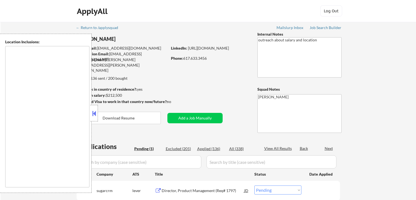
select select ""pending""
type textarea "Cambridge, MA Somerville, MA Brookline, MA Newton, MA Quincy, MA Medford, MA Ma…"
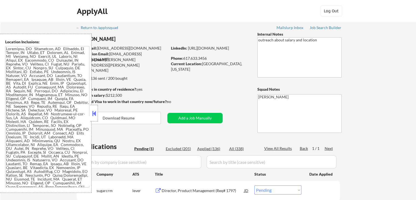
click at [94, 116] on button at bounding box center [94, 113] width 6 height 8
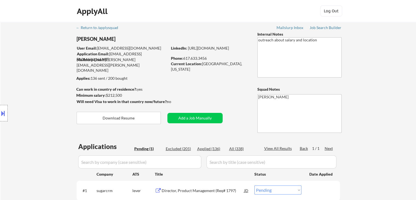
click at [370, 72] on div "← Return to /applysquad Mailslurp Inbox Job Search Builder [PERSON_NAME] User E…" at bounding box center [208, 123] width 415 height 202
click at [390, 66] on div "← Return to /applysquad Mailslurp Inbox Job Search Builder [PERSON_NAME] User E…" at bounding box center [208, 123] width 415 height 202
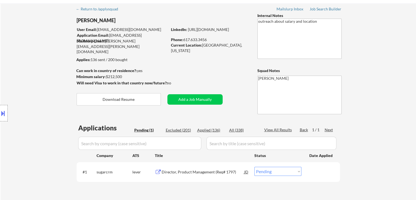
scroll to position [27, 0]
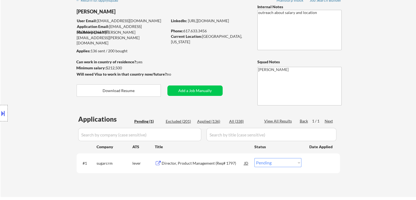
click at [376, 56] on div "← Return to /applysquad Mailslurp Inbox Job Search Builder [PERSON_NAME] User E…" at bounding box center [208, 96] width 415 height 202
click at [374, 55] on div "← Return to /applysquad Mailslurp Inbox Job Search Builder [PERSON_NAME] User E…" at bounding box center [208, 96] width 415 height 202
click at [367, 57] on div "← Return to /applysquad Mailslurp Inbox Job Search Builder [PERSON_NAME] User E…" at bounding box center [208, 96] width 415 height 202
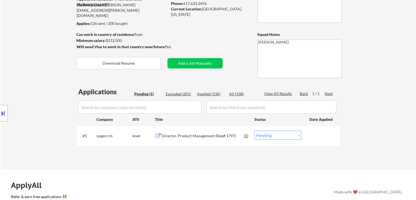
click at [367, 57] on div "← Return to /applysquad Mailslurp Inbox Job Search Builder [PERSON_NAME] User E…" at bounding box center [208, 68] width 415 height 202
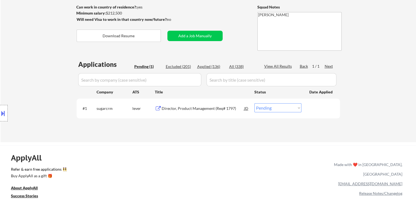
click at [367, 57] on div "← Return to /applysquad Mailslurp Inbox Job Search Builder [PERSON_NAME] User E…" at bounding box center [208, 41] width 415 height 202
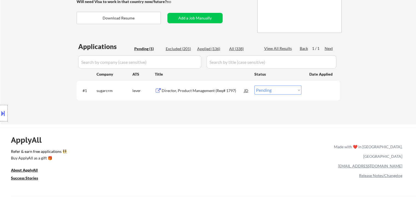
scroll to position [109, 0]
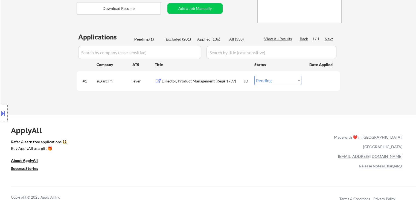
click at [366, 58] on div "← Return to /applysquad Mailslurp Inbox Job Search Builder [PERSON_NAME] User E…" at bounding box center [208, 14] width 415 height 202
click at [128, 126] on div "ApplyAll Refer & earn free applications 👯‍♀️ Buy ApplyAll as a gift 🎁 About App…" at bounding box center [208, 165] width 416 height 87
drag, startPoint x: 42, startPoint y: 40, endPoint x: 45, endPoint y: 49, distance: 9.3
click at [42, 40] on div "Location Inclusions:" at bounding box center [49, 113] width 98 height 159
click at [33, 45] on div "Location Inclusions:" at bounding box center [49, 113] width 98 height 159
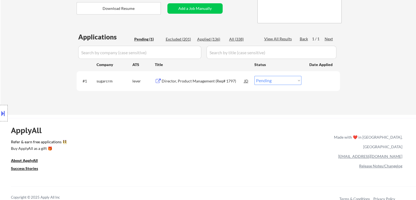
click at [12, 40] on div "Location Inclusions:" at bounding box center [49, 113] width 98 height 159
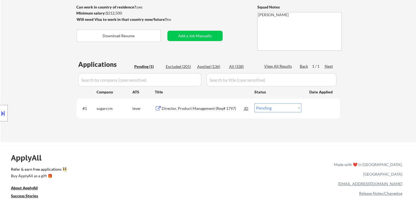
click at [34, 66] on div "Location Inclusions:" at bounding box center [49, 113] width 98 height 159
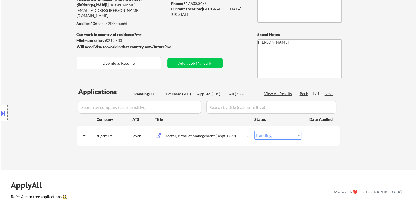
click at [33, 64] on div "Location Inclusions:" at bounding box center [49, 113] width 98 height 159
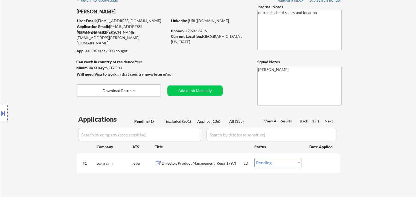
click at [33, 64] on div "Location Inclusions:" at bounding box center [49, 113] width 98 height 159
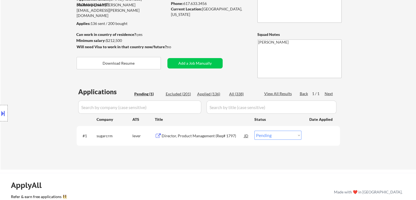
click at [35, 59] on div "Location Inclusions:" at bounding box center [49, 113] width 98 height 159
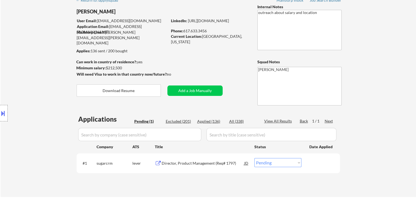
click at [38, 57] on div "Location Inclusions:" at bounding box center [49, 113] width 98 height 159
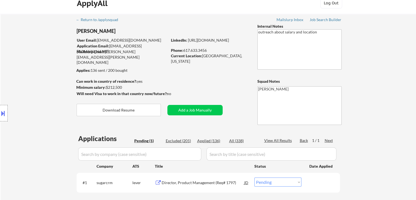
scroll to position [0, 0]
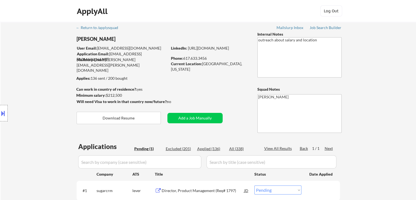
click at [39, 57] on div "Location Inclusions:" at bounding box center [49, 113] width 98 height 159
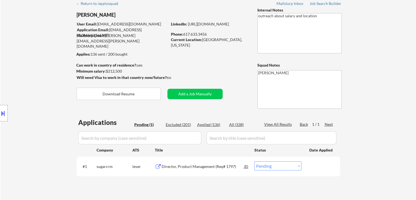
scroll to position [27, 0]
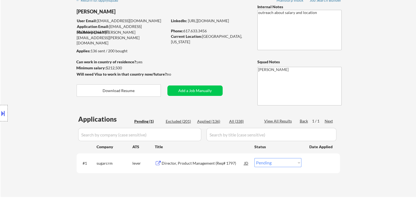
click at [40, 60] on div "Location Inclusions:" at bounding box center [49, 113] width 98 height 159
click at [40, 61] on div "Location Inclusions:" at bounding box center [49, 113] width 98 height 159
click at [43, 59] on div "Location Inclusions:" at bounding box center [49, 113] width 98 height 159
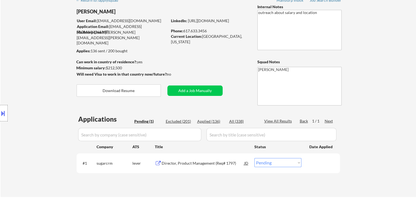
click at [43, 59] on div "Location Inclusions:" at bounding box center [49, 113] width 98 height 159
click at [35, 54] on div "Location Inclusions:" at bounding box center [49, 113] width 98 height 159
click at [38, 47] on div "Location Inclusions:" at bounding box center [49, 113] width 98 height 159
drag, startPoint x: 51, startPoint y: 45, endPoint x: 24, endPoint y: 55, distance: 28.8
click at [51, 44] on div "Location Inclusions:" at bounding box center [49, 113] width 98 height 159
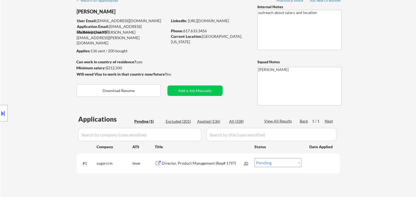
click at [28, 59] on div "Location Inclusions:" at bounding box center [49, 113] width 98 height 159
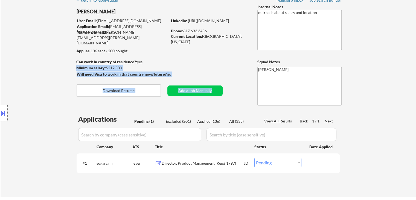
click at [216, 65] on div "← Return to /applysquad Mailslurp Inbox Job Search Builder [PERSON_NAME] User E…" at bounding box center [208, 94] width 273 height 198
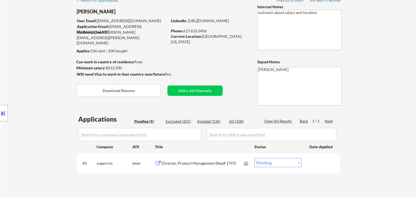
click at [27, 66] on div "Location Inclusions:" at bounding box center [49, 113] width 98 height 159
click at [25, 69] on div "Location Inclusions:" at bounding box center [49, 113] width 98 height 159
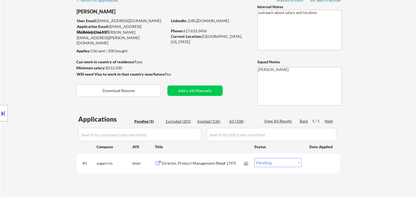
click at [25, 69] on div "Location Inclusions:" at bounding box center [49, 113] width 98 height 159
click at [26, 69] on div "Location Inclusions:" at bounding box center [49, 113] width 98 height 159
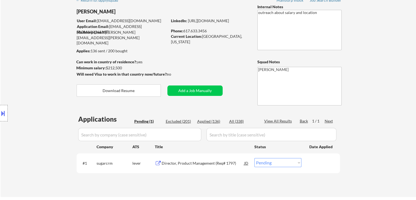
click at [26, 69] on div "Location Inclusions:" at bounding box center [49, 113] width 98 height 159
click at [25, 70] on div "Location Inclusions:" at bounding box center [49, 113] width 98 height 159
click at [25, 71] on div "Location Inclusions:" at bounding box center [49, 113] width 98 height 159
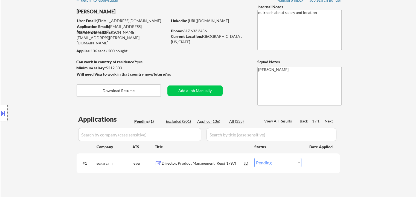
click at [25, 71] on div "Location Inclusions:" at bounding box center [49, 113] width 98 height 159
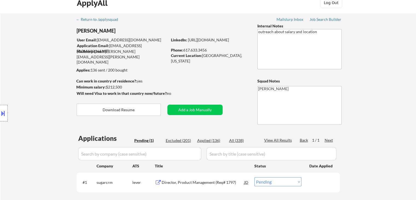
scroll to position [0, 0]
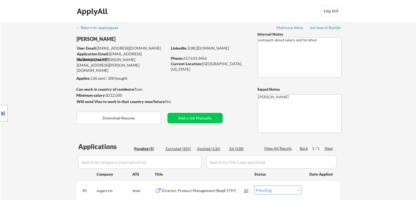
click at [25, 72] on div "Location Inclusions:" at bounding box center [49, 113] width 98 height 159
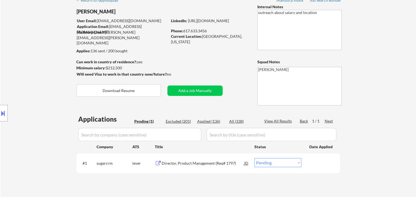
click at [25, 72] on div "Location Inclusions:" at bounding box center [49, 113] width 98 height 159
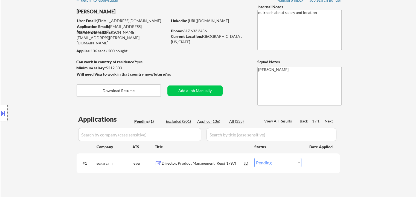
click at [28, 68] on div "Location Inclusions:" at bounding box center [49, 113] width 98 height 159
click at [21, 60] on div "Location Inclusions:" at bounding box center [49, 113] width 98 height 159
click at [43, 50] on div "Location Inclusions:" at bounding box center [49, 113] width 98 height 159
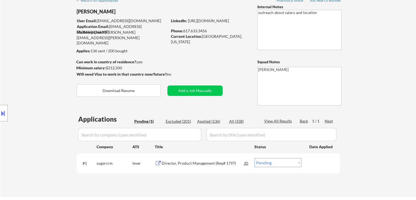
click at [39, 64] on div "Location Inclusions:" at bounding box center [49, 113] width 98 height 159
click at [359, 89] on div "← Return to /applysquad Mailslurp Inbox Job Search Builder [PERSON_NAME] User E…" at bounding box center [208, 96] width 415 height 202
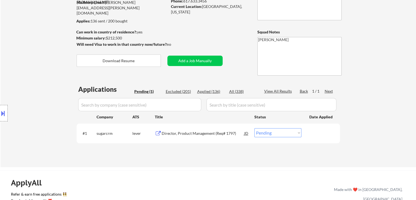
scroll to position [82, 0]
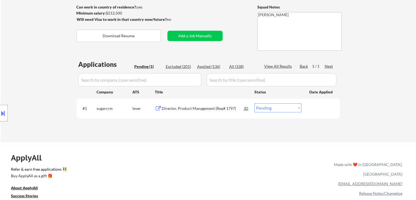
click at [363, 47] on div "← Return to /applysquad Mailslurp Inbox Job Search Builder [PERSON_NAME] User E…" at bounding box center [208, 41] width 415 height 202
click at [280, 150] on div "ApplyAll Refer & earn free applications 👯‍♀️ Buy ApplyAll as a gift 🎁 About App…" at bounding box center [208, 192] width 416 height 87
click at [192, 178] on div "ApplyAll Refer & earn free applications 👯‍♀️ Buy ApplyAll as a gift 🎁 About App…" at bounding box center [208, 192] width 416 height 87
click at [192, 180] on div "ApplyAll Refer & earn free applications 👯‍♀️ Buy ApplyAll as a gift 🎁 About App…" at bounding box center [208, 192] width 416 height 87
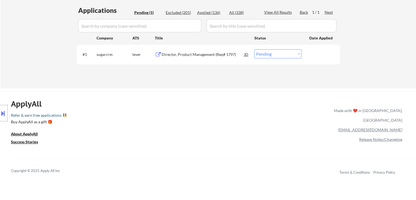
scroll to position [137, 0]
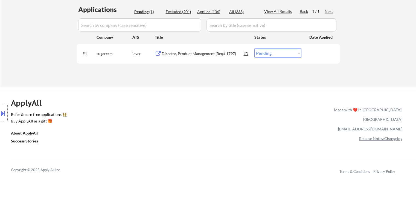
click at [8, 51] on div "Location Inclusions:" at bounding box center [49, 113] width 98 height 159
click at [14, 46] on div "Location Inclusions:" at bounding box center [49, 113] width 98 height 159
click at [214, 114] on link "Refer & earn free applications 👯‍♀️" at bounding box center [115, 115] width 209 height 6
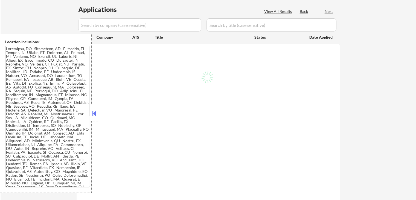
select select ""pending""
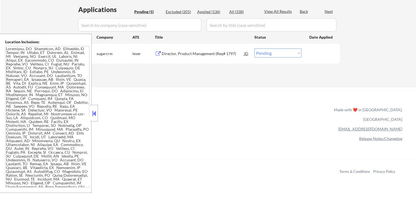
drag, startPoint x: 96, startPoint y: 110, endPoint x: 101, endPoint y: 97, distance: 13.8
click at [96, 109] on button at bounding box center [94, 113] width 6 height 8
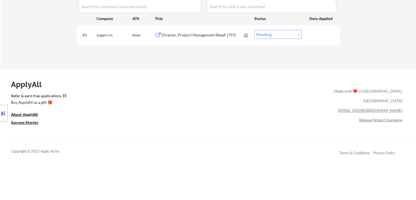
scroll to position [164, 0]
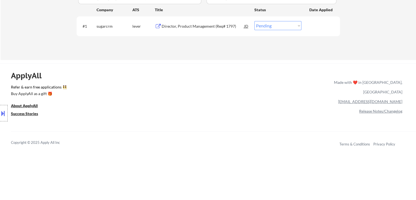
click at [116, 86] on link "Refer & earn free applications 👯‍♀️" at bounding box center [115, 88] width 209 height 6
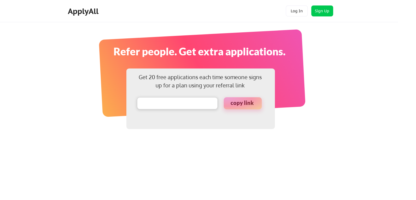
type input "applyall.com/?referral_id=1701927297546x163829264445835230"
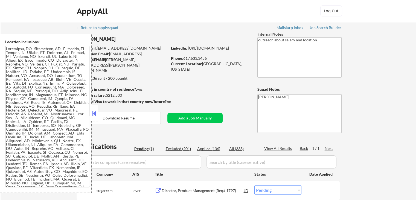
click at [95, 114] on button at bounding box center [94, 113] width 6 height 8
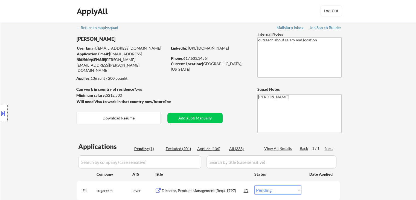
click at [37, 53] on div "Location Inclusions:" at bounding box center [49, 113] width 98 height 159
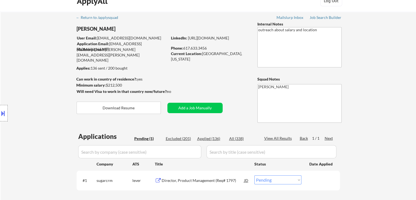
scroll to position [27, 0]
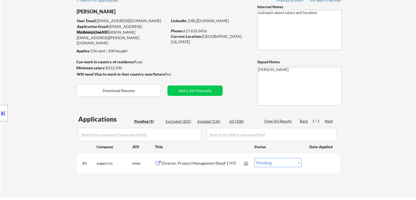
click at [26, 26] on div "← Return to /applysquad Mailslurp Inbox Job Search Builder [PERSON_NAME] User E…" at bounding box center [208, 96] width 415 height 202
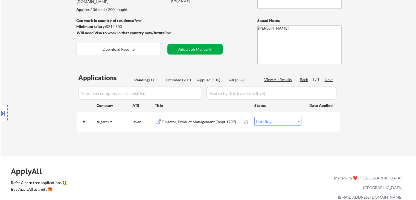
scroll to position [82, 0]
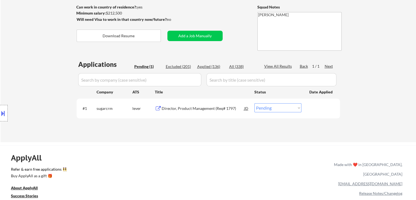
click at [194, 112] on div "Director, Product Management (Req# 1797)" at bounding box center [203, 108] width 83 height 10
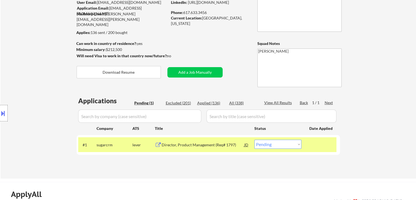
scroll to position [55, 0]
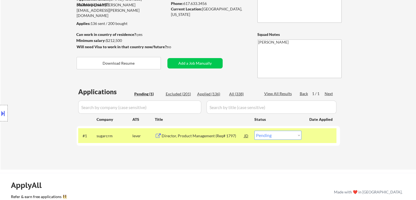
click at [50, 77] on div "Location Inclusions:" at bounding box center [49, 113] width 98 height 159
click at [276, 137] on select "Choose an option... Pending Applied Excluded (Questions) Excluded (Expired) Exc…" at bounding box center [277, 134] width 47 height 9
select select ""applied""
click at [254, 130] on select "Choose an option... Pending Applied Excluded (Questions) Excluded (Expired) Exc…" at bounding box center [277, 134] width 47 height 9
click at [37, 83] on div "Location Inclusions:" at bounding box center [49, 113] width 98 height 159
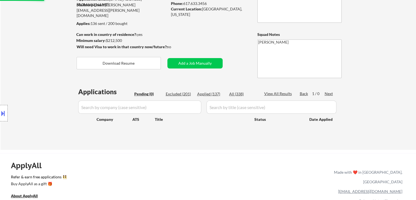
click at [37, 84] on div "Location Inclusions:" at bounding box center [49, 113] width 98 height 159
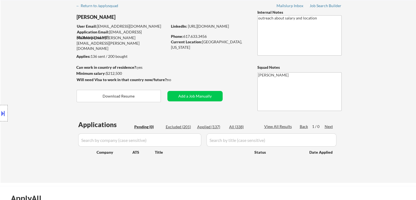
scroll to position [0, 0]
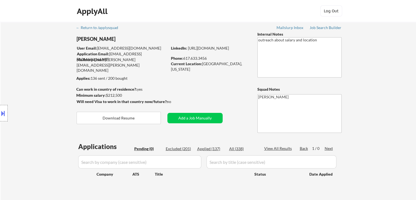
click at [39, 79] on div "Location Inclusions:" at bounding box center [49, 113] width 98 height 159
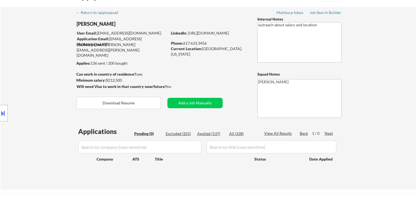
scroll to position [27, 0]
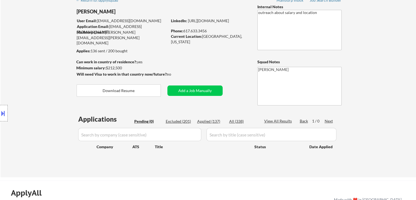
click at [40, 79] on div "Location Inclusions:" at bounding box center [49, 113] width 98 height 159
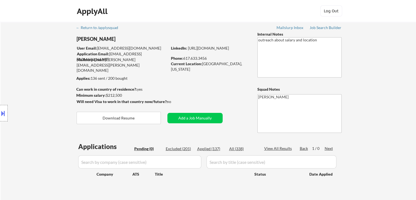
click at [45, 82] on div "Location Inclusions:" at bounding box center [49, 113] width 98 height 159
drag, startPoint x: 30, startPoint y: 81, endPoint x: 30, endPoint y: 84, distance: 2.7
click at [30, 82] on div "Location Inclusions:" at bounding box center [49, 113] width 98 height 159
drag, startPoint x: 1, startPoint y: 90, endPoint x: 0, endPoint y: 95, distance: 5.2
click at [1, 89] on div "Location Inclusions:" at bounding box center [49, 113] width 98 height 159
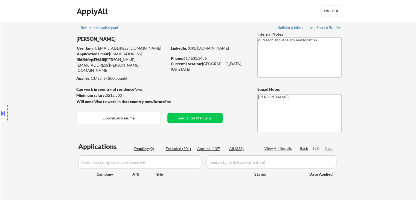
click at [9, 89] on div "Location Inclusions:" at bounding box center [49, 113] width 98 height 159
click at [27, 83] on div "Location Inclusions:" at bounding box center [49, 113] width 98 height 159
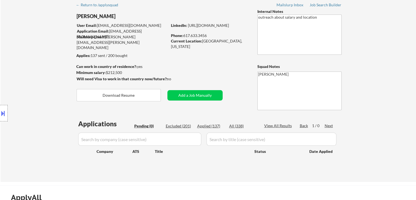
scroll to position [55, 0]
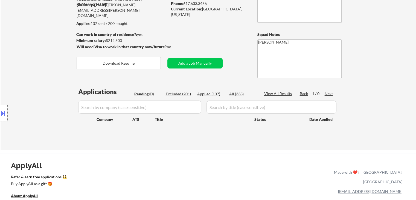
click at [27, 75] on div "Location Inclusions:" at bounding box center [49, 113] width 98 height 159
click at [28, 76] on div "Location Inclusions:" at bounding box center [49, 113] width 98 height 159
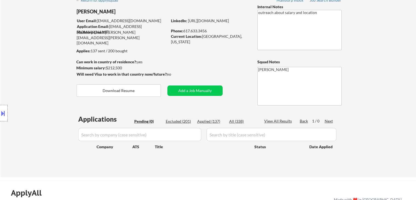
click at [29, 77] on div "Location Inclusions:" at bounding box center [49, 113] width 98 height 159
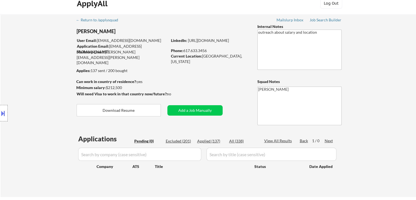
scroll to position [0, 0]
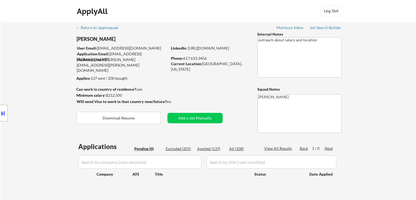
click at [30, 77] on div "Location Inclusions:" at bounding box center [49, 113] width 98 height 159
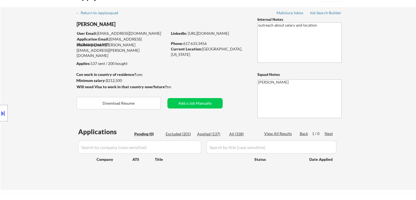
scroll to position [27, 0]
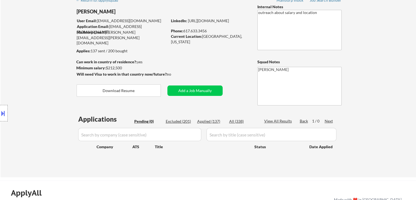
click at [37, 82] on div "Location Inclusions:" at bounding box center [49, 113] width 98 height 159
click at [32, 68] on div "Location Inclusions:" at bounding box center [49, 113] width 98 height 159
click at [42, 47] on div "Location Inclusions:" at bounding box center [49, 113] width 98 height 159
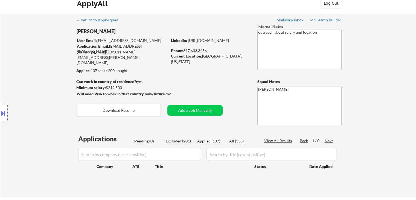
scroll to position [0, 0]
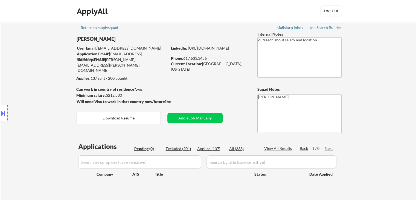
drag, startPoint x: 42, startPoint y: 71, endPoint x: 32, endPoint y: 68, distance: 10.6
click at [41, 69] on div "Location Inclusions:" at bounding box center [49, 113] width 98 height 159
drag, startPoint x: 38, startPoint y: 68, endPoint x: 35, endPoint y: 69, distance: 3.4
click at [38, 68] on div "Location Inclusions:" at bounding box center [49, 113] width 98 height 159
click at [23, 71] on div "Location Inclusions:" at bounding box center [49, 113] width 98 height 159
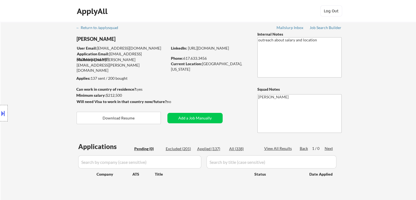
click at [23, 69] on div "Location Inclusions:" at bounding box center [49, 113] width 98 height 159
click at [25, 70] on div "Location Inclusions:" at bounding box center [49, 113] width 98 height 159
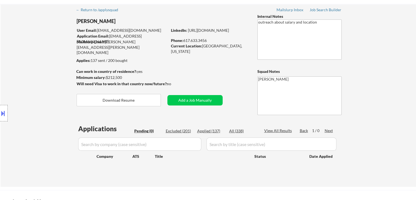
scroll to position [27, 0]
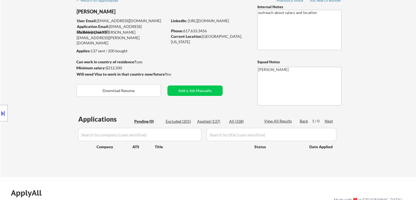
click at [26, 70] on div "Location Inclusions:" at bounding box center [49, 113] width 98 height 159
click at [27, 70] on div "Location Inclusions:" at bounding box center [49, 113] width 98 height 159
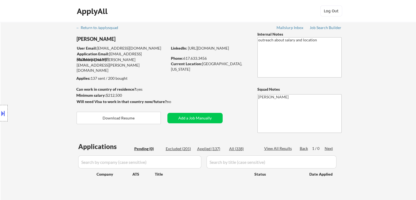
click at [27, 70] on div "Location Inclusions:" at bounding box center [49, 113] width 98 height 159
click at [30, 73] on div "Location Inclusions:" at bounding box center [49, 113] width 98 height 159
click at [28, 77] on div "Location Inclusions:" at bounding box center [49, 113] width 98 height 159
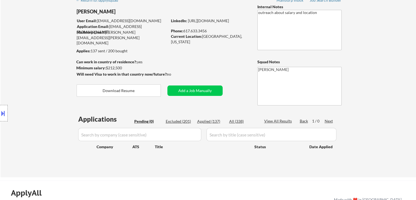
click at [30, 76] on div "Location Inclusions:" at bounding box center [49, 113] width 98 height 159
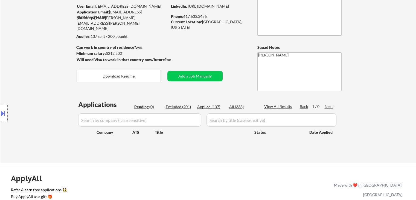
scroll to position [55, 0]
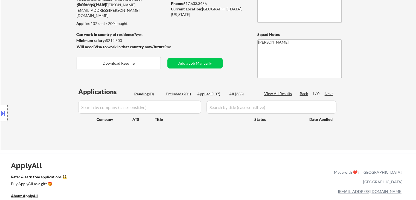
click at [31, 57] on div "Location Inclusions:" at bounding box center [49, 113] width 98 height 159
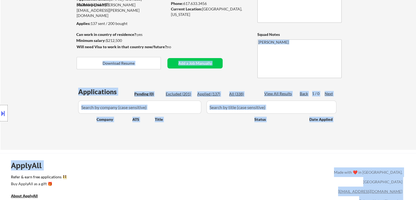
drag, startPoint x: 171, startPoint y: 47, endPoint x: 71, endPoint y: 34, distance: 100.6
click at [71, 34] on body "← Return to /applysquad Mailslurp Inbox Job Search Builder [PERSON_NAME] User E…" at bounding box center [208, 45] width 416 height 200
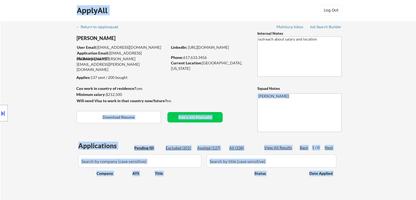
scroll to position [0, 0]
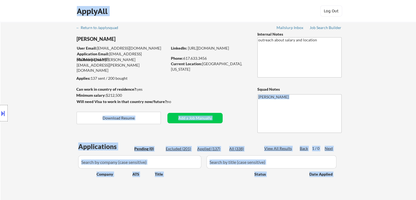
click at [46, 68] on div "Location Inclusions:" at bounding box center [49, 113] width 98 height 159
click at [54, 84] on div "Location Inclusions:" at bounding box center [49, 113] width 98 height 159
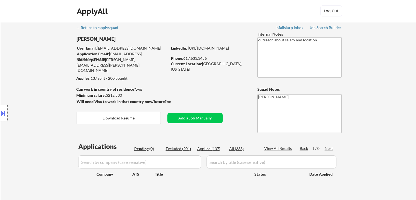
click at [54, 85] on div "Location Inclusions:" at bounding box center [49, 113] width 98 height 159
click at [58, 86] on div "Location Inclusions:" at bounding box center [49, 113] width 98 height 159
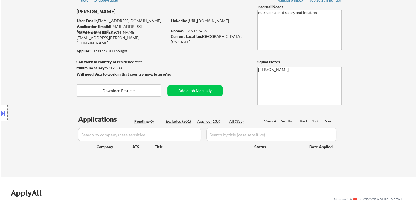
drag, startPoint x: 128, startPoint y: 50, endPoint x: 95, endPoint y: 53, distance: 32.9
click at [96, 52] on body "← Return to /applysquad Mailslurp Inbox Job Search Builder [PERSON_NAME] User E…" at bounding box center [208, 73] width 416 height 200
drag, startPoint x: 53, startPoint y: 59, endPoint x: 48, endPoint y: 66, distance: 9.2
click at [52, 59] on div "Location Inclusions:" at bounding box center [49, 113] width 98 height 159
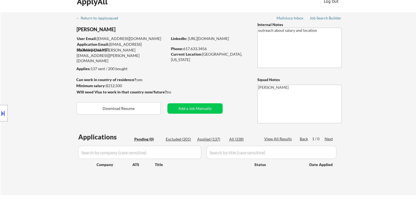
scroll to position [0, 0]
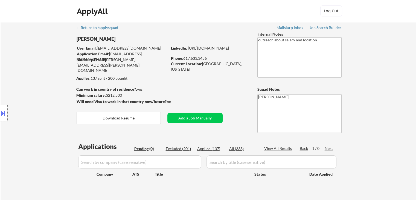
click at [46, 80] on div "Location Inclusions:" at bounding box center [49, 113] width 98 height 159
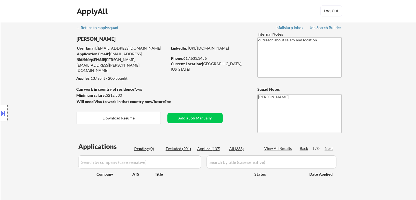
click at [38, 74] on div "Location Inclusions:" at bounding box center [49, 113] width 98 height 159
click at [45, 80] on div "Location Inclusions:" at bounding box center [49, 113] width 98 height 159
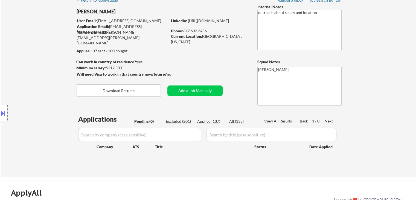
click at [45, 80] on div "Location Inclusions:" at bounding box center [49, 113] width 98 height 159
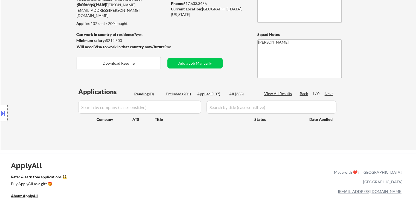
click at [51, 82] on div "Location Inclusions:" at bounding box center [49, 113] width 98 height 159
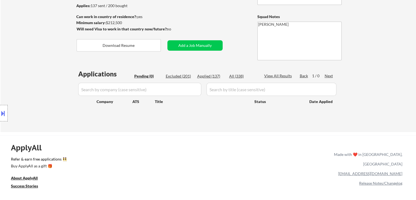
scroll to position [82, 0]
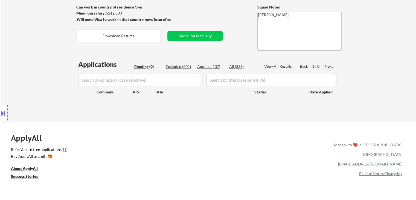
click at [50, 81] on div "Location Inclusions:" at bounding box center [49, 113] width 98 height 159
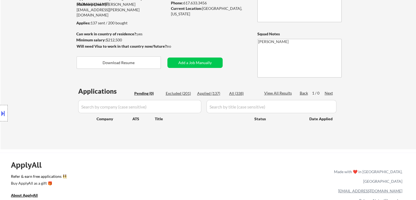
scroll to position [27, 0]
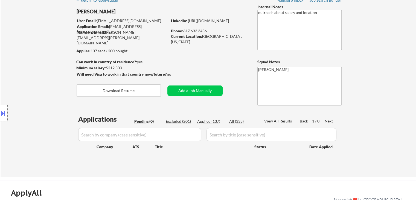
click at [42, 59] on div "Location Inclusions:" at bounding box center [49, 113] width 98 height 159
click at [43, 61] on div "Location Inclusions:" at bounding box center [49, 113] width 98 height 159
click at [44, 61] on div "Location Inclusions:" at bounding box center [49, 113] width 98 height 159
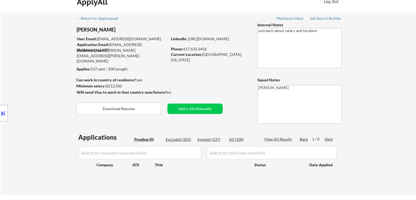
scroll to position [0, 0]
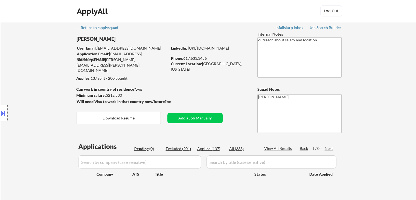
click at [46, 61] on div "Location Inclusions:" at bounding box center [49, 113] width 98 height 159
click at [39, 57] on div "Location Inclusions:" at bounding box center [49, 113] width 98 height 159
click at [36, 49] on div "Location Inclusions:" at bounding box center [49, 113] width 98 height 159
click at [38, 53] on div "Location Inclusions:" at bounding box center [49, 113] width 98 height 159
click at [38, 54] on div "Location Inclusions:" at bounding box center [49, 113] width 98 height 159
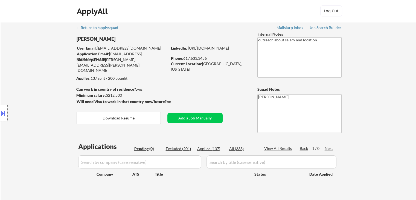
click at [38, 54] on div "Location Inclusions:" at bounding box center [49, 113] width 98 height 159
click at [39, 54] on div "Location Inclusions:" at bounding box center [49, 113] width 98 height 159
click at [42, 59] on div "Location Inclusions:" at bounding box center [49, 113] width 98 height 159
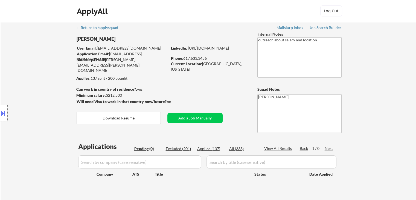
click at [42, 59] on div "Location Inclusions:" at bounding box center [49, 113] width 98 height 159
click at [45, 70] on div "Location Inclusions:" at bounding box center [49, 113] width 98 height 159
click at [48, 71] on div "Location Inclusions:" at bounding box center [49, 113] width 98 height 159
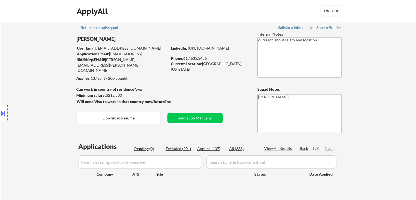
click at [55, 93] on div "Location Inclusions:" at bounding box center [49, 113] width 98 height 159
click at [50, 84] on div "Location Inclusions:" at bounding box center [49, 113] width 98 height 159
click at [39, 77] on div "Location Inclusions:" at bounding box center [49, 113] width 98 height 159
click at [38, 77] on div "Location Inclusions:" at bounding box center [49, 113] width 98 height 159
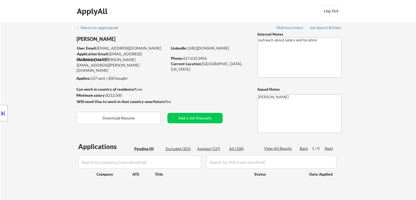
click at [38, 77] on div "Location Inclusions:" at bounding box center [49, 113] width 98 height 159
click at [39, 78] on div "Location Inclusions:" at bounding box center [49, 113] width 98 height 159
click at [30, 85] on div "Location Inclusions:" at bounding box center [49, 113] width 98 height 159
click at [55, 89] on div "Location Inclusions:" at bounding box center [49, 113] width 98 height 159
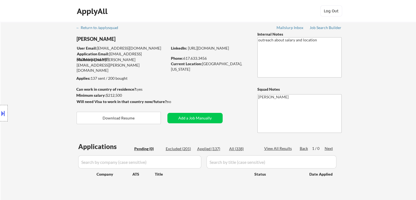
click at [50, 106] on div "Location Inclusions:" at bounding box center [49, 113] width 98 height 159
click at [61, 106] on div "Location Inclusions:" at bounding box center [49, 113] width 98 height 159
drag, startPoint x: 10, startPoint y: 57, endPoint x: 12, endPoint y: 52, distance: 5.1
click at [11, 53] on div "Location Inclusions:" at bounding box center [49, 113] width 98 height 159
